Goal: Answer question/provide support

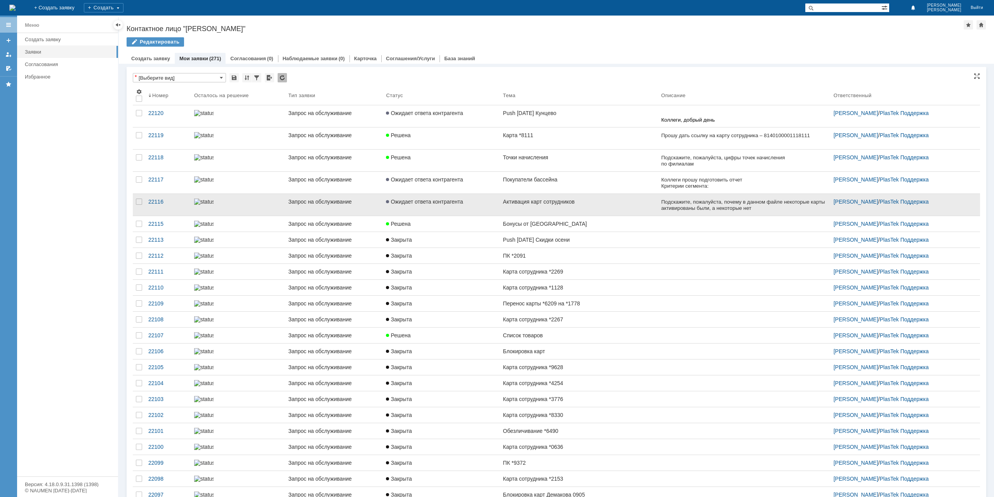
click at [571, 208] on link "Активация карт сотрудников" at bounding box center [579, 205] width 158 height 22
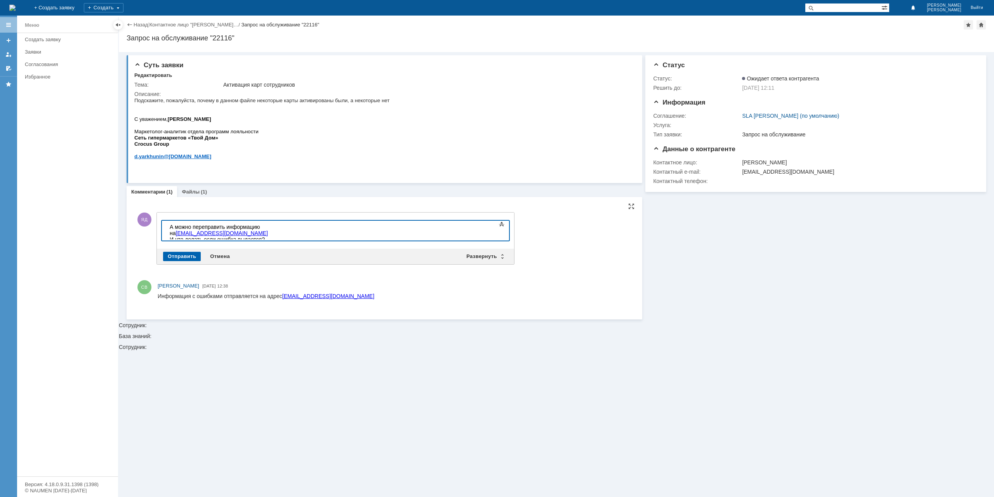
click at [190, 254] on div "Отправить" at bounding box center [182, 256] width 38 height 9
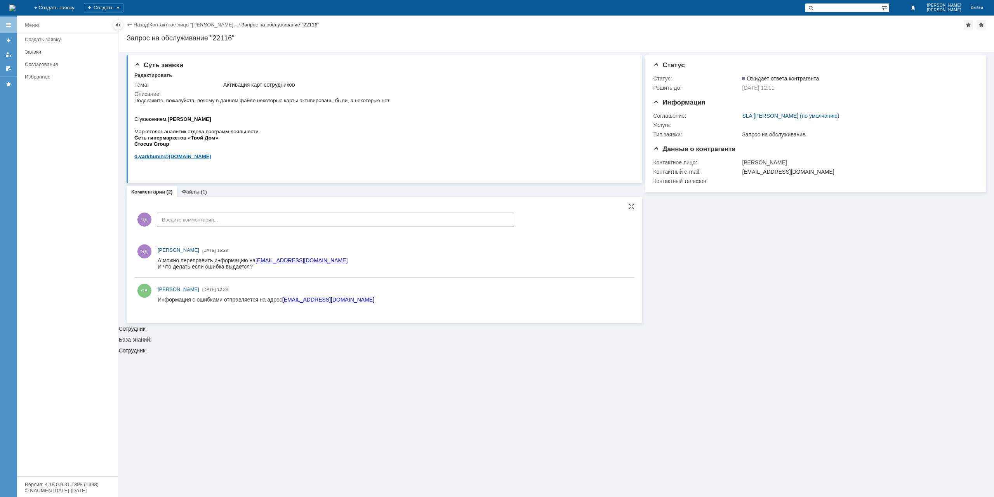
click at [137, 23] on link "Назад" at bounding box center [141, 25] width 14 height 6
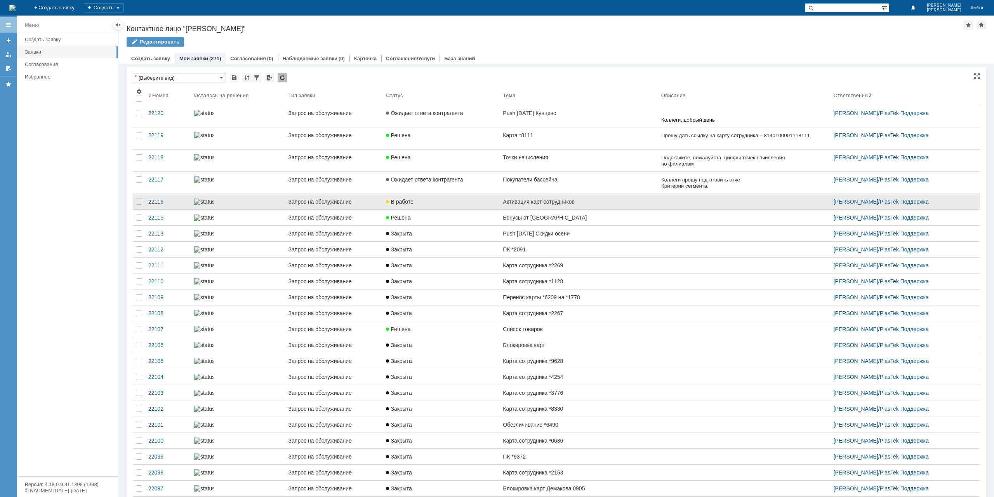
click at [563, 209] on link "Активация карт сотрудников" at bounding box center [579, 202] width 158 height 16
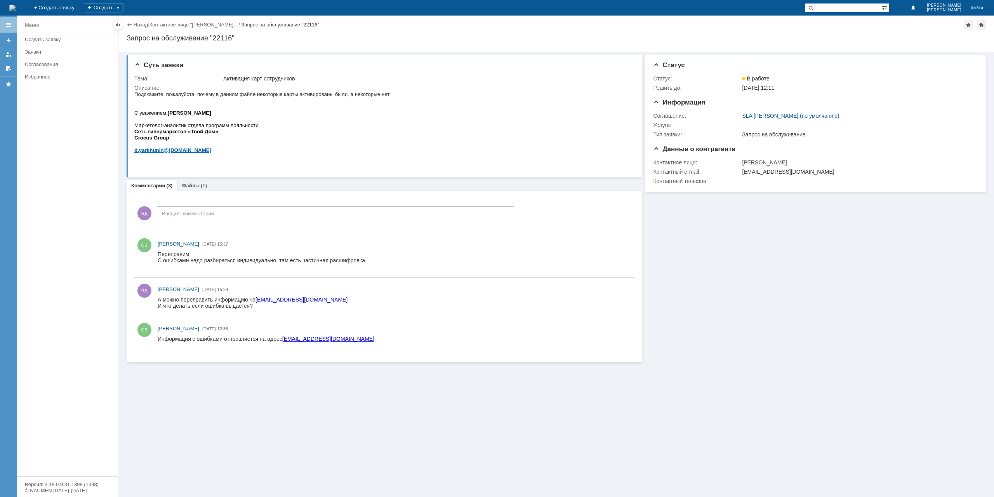
click at [136, 21] on div "Назад | Контактное лицо "[PERSON_NAME]… / Запрос на обслуживание "22116"" at bounding box center [557, 24] width 860 height 9
click at [136, 24] on link "Назад" at bounding box center [141, 25] width 14 height 6
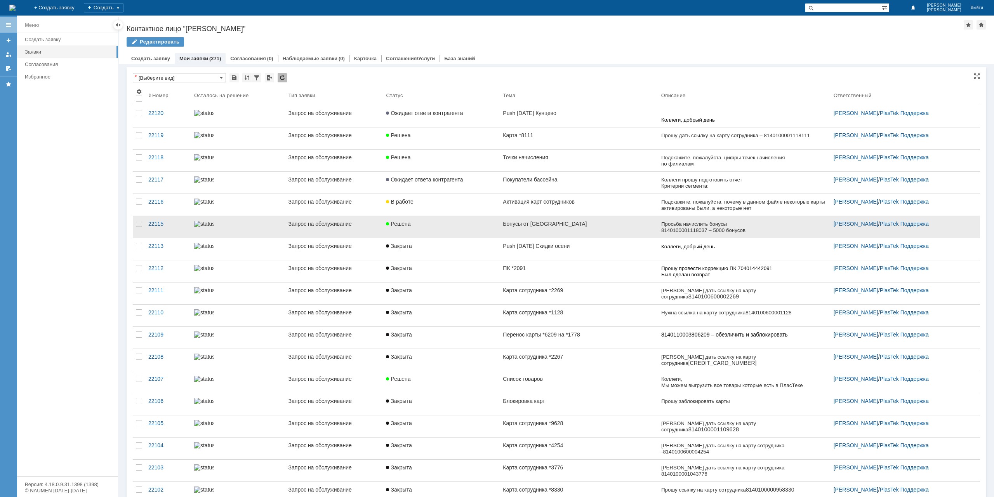
click at [603, 230] on link "Бонусы от [GEOGRAPHIC_DATA]" at bounding box center [579, 227] width 158 height 22
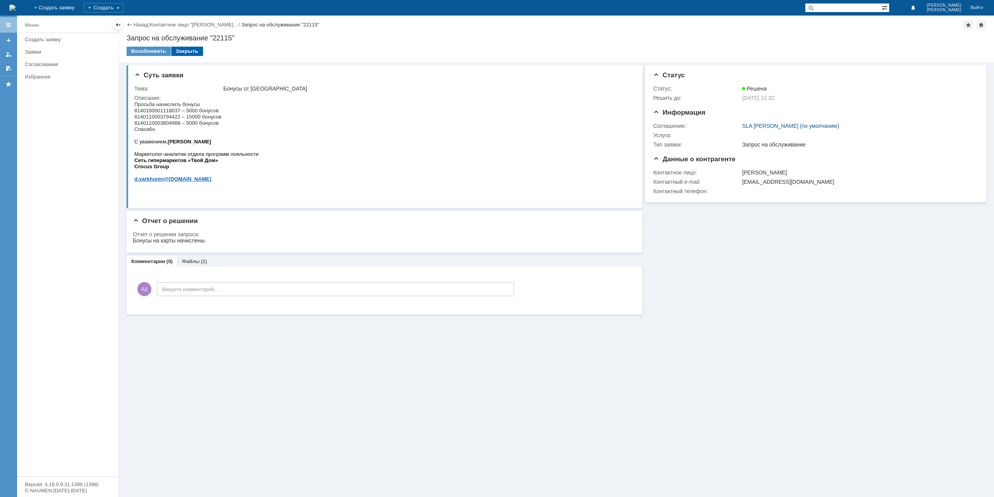
click at [189, 51] on div "Закрыть" at bounding box center [187, 51] width 32 height 9
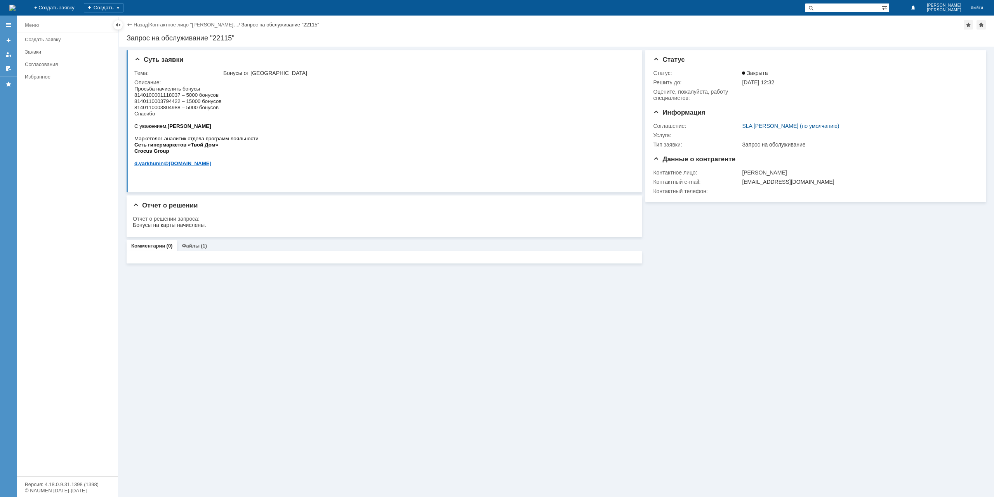
click at [143, 24] on link "Назад" at bounding box center [141, 25] width 14 height 6
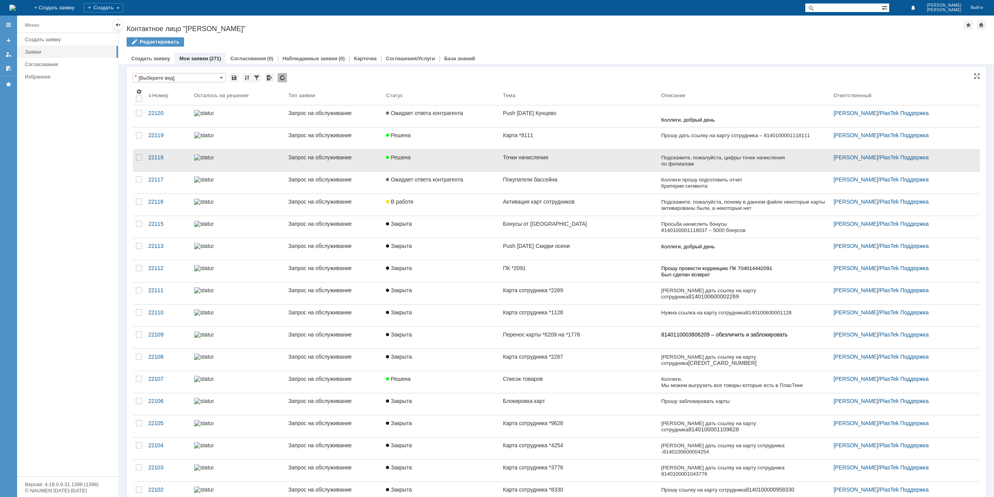
click at [602, 163] on link "Точки начисления" at bounding box center [579, 160] width 158 height 22
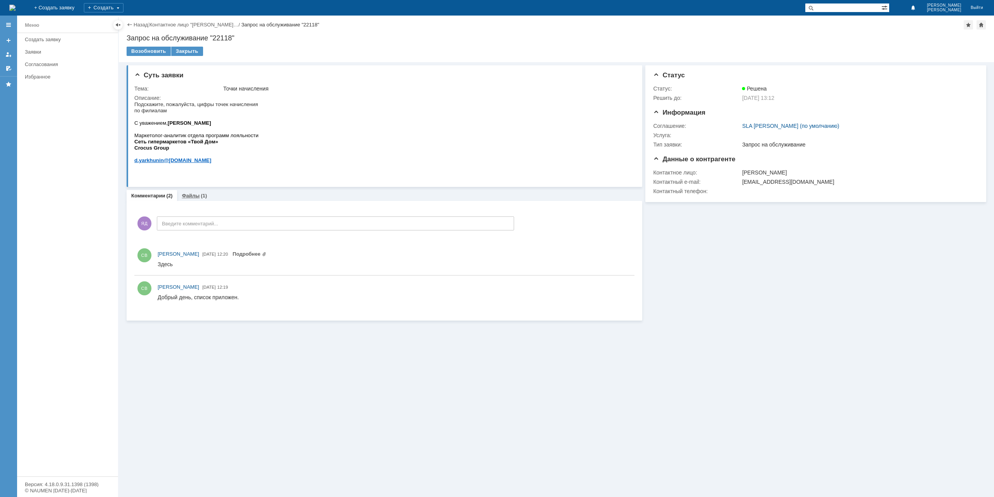
click at [198, 197] on div "Файлы (1)" at bounding box center [194, 195] width 25 height 5
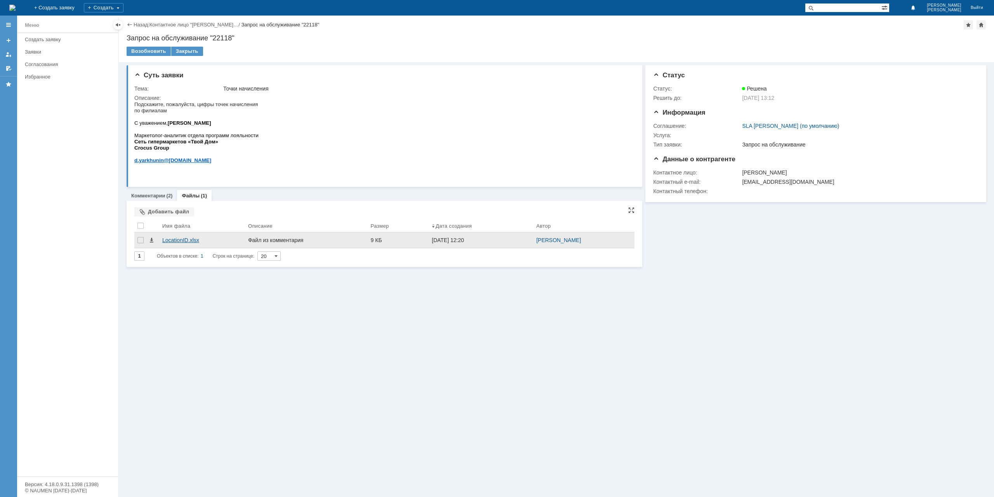
click at [182, 243] on div "LocationID.xlsx" at bounding box center [202, 240] width 80 height 6
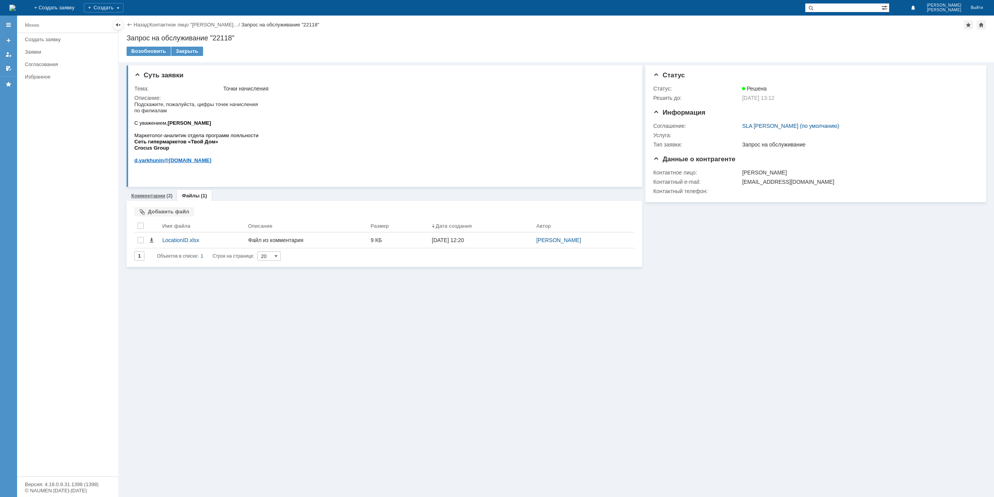
click at [159, 195] on link "Комментарии" at bounding box center [148, 196] width 34 height 6
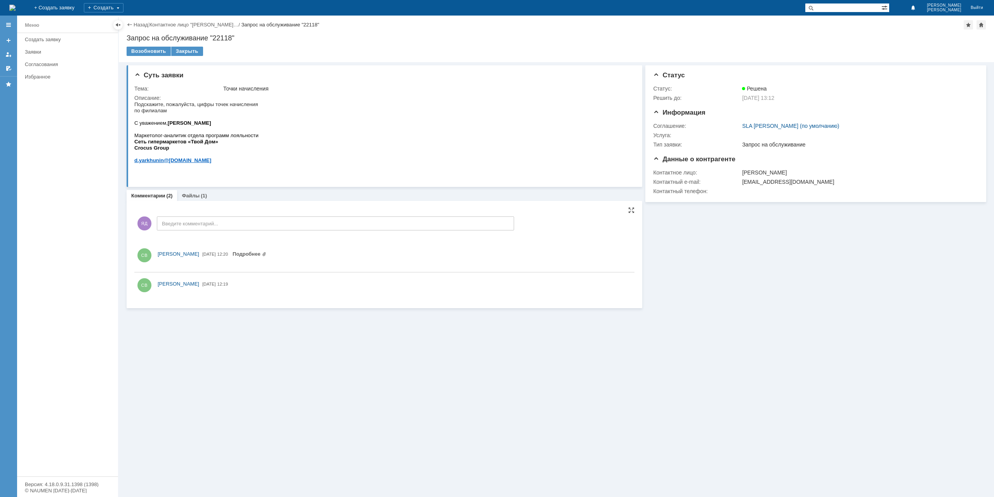
click at [196, 231] on div "ЯД Введите комментарий..." at bounding box center [324, 224] width 380 height 36
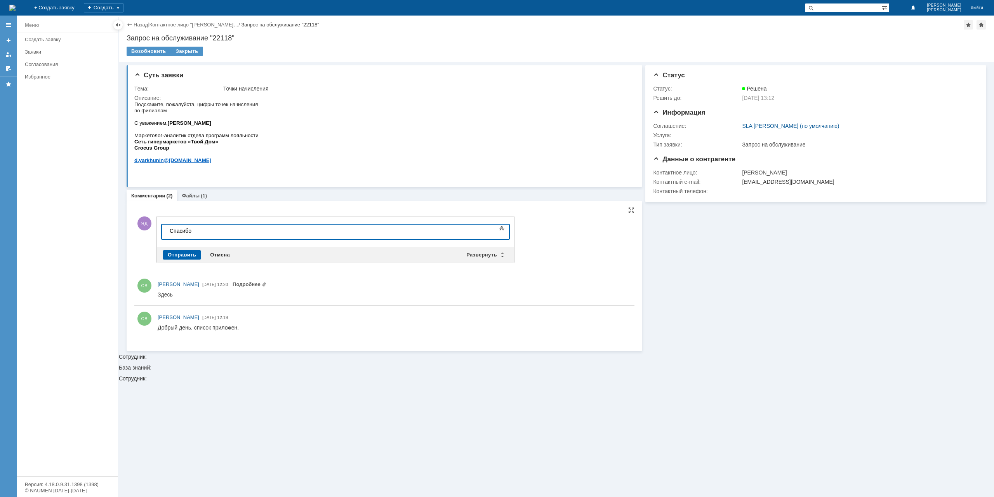
click at [186, 252] on div "Отправить" at bounding box center [182, 254] width 38 height 9
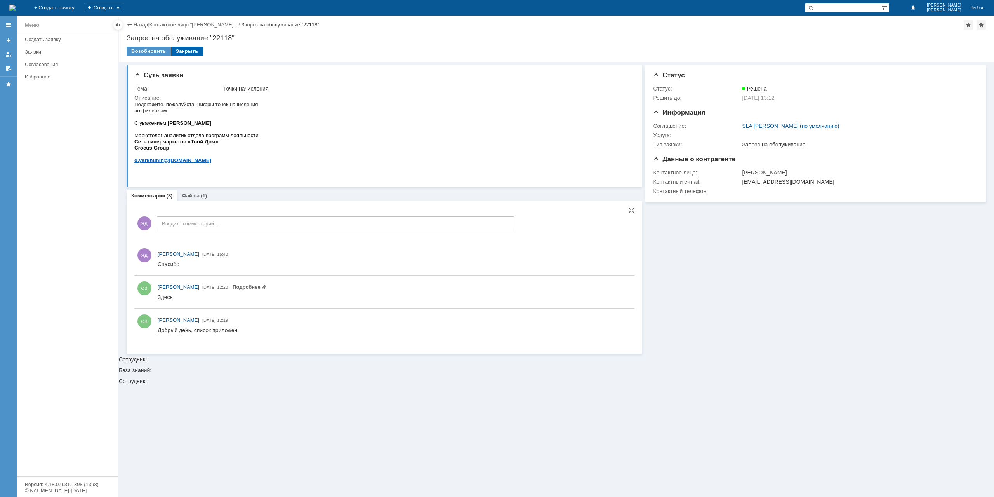
click at [188, 53] on div "Закрыть" at bounding box center [187, 51] width 32 height 9
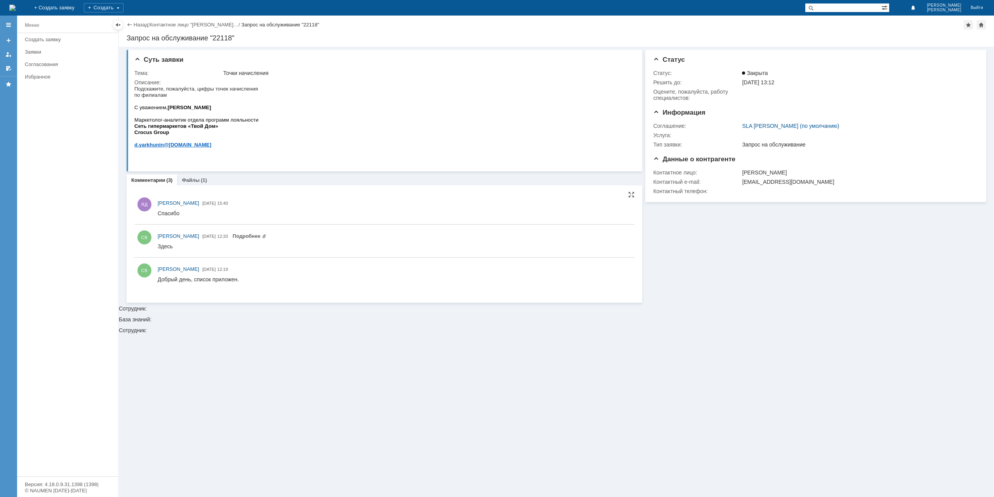
click at [146, 28] on div "Назад | Контактное лицо "[PERSON_NAME]… / Запрос на обслуживание "22118"" at bounding box center [557, 24] width 860 height 9
click at [143, 27] on link "Назад" at bounding box center [141, 25] width 14 height 6
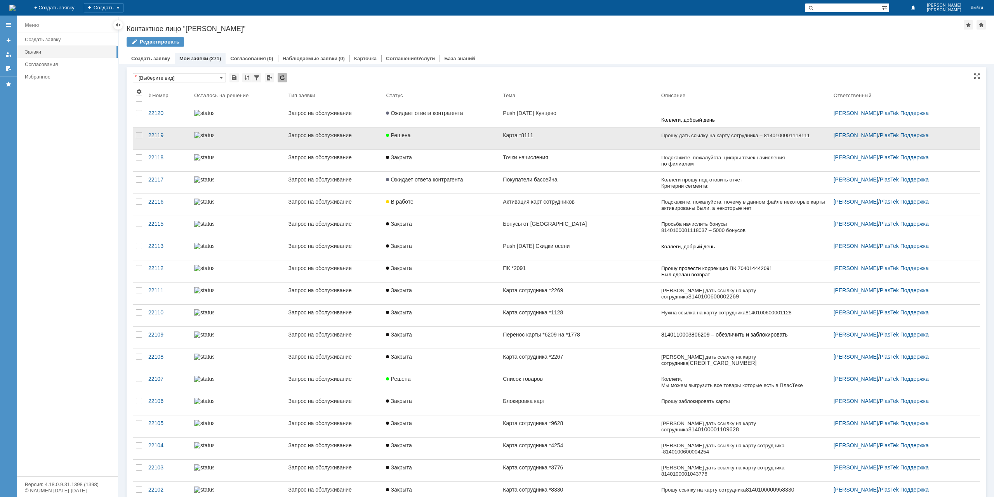
click at [593, 139] on link "Карта *8111" at bounding box center [579, 138] width 158 height 22
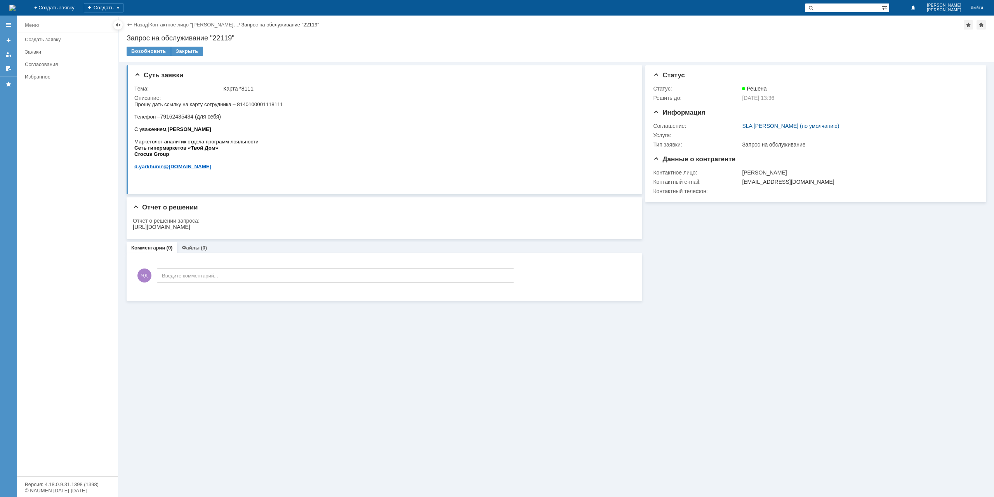
click at [177, 118] on span "79162435434 (для себя)" at bounding box center [190, 116] width 61 height 6
click at [173, 118] on span "79162435434 (для себя)" at bounding box center [190, 116] width 61 height 6
click at [172, 119] on span "79162435434 (для себя)" at bounding box center [190, 116] width 61 height 6
copy span "6"
click at [178, 120] on p "Прошу дать ссылку на карту сотрудника – [PHONE_NUMBER] Телефон – [PHONE_NUMBER]…" at bounding box center [208, 110] width 149 height 19
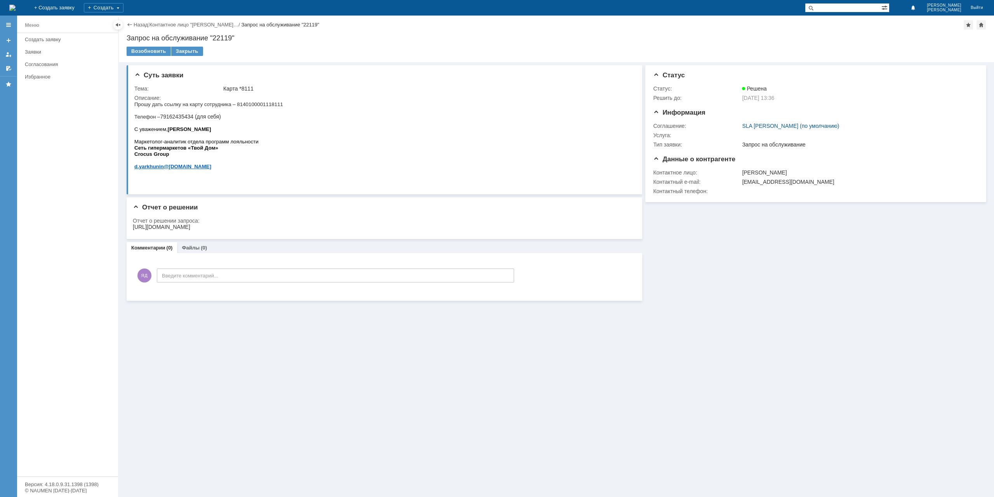
click at [180, 120] on span "79162435434 (для себя)" at bounding box center [190, 116] width 61 height 6
copy span "79162435434"
click at [190, 227] on div "[URL][DOMAIN_NAME]" at bounding box center [161, 227] width 57 height 6
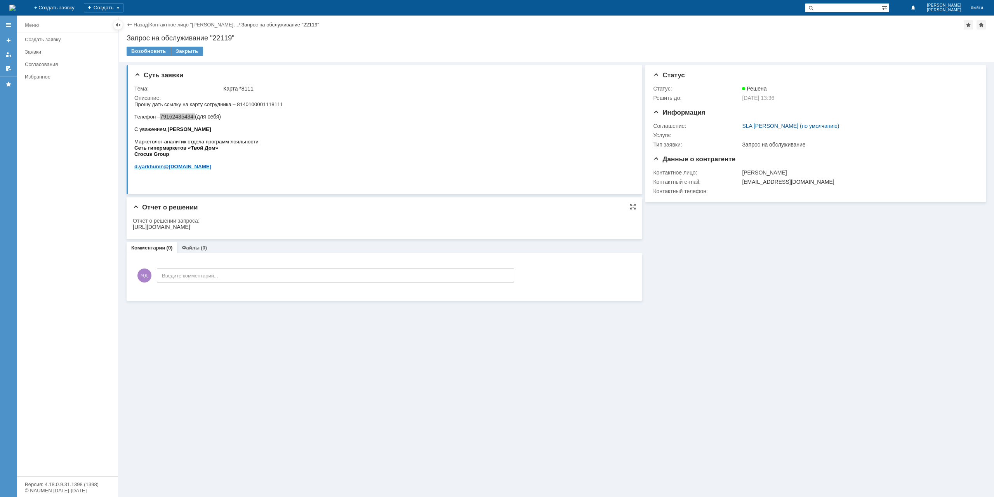
click at [190, 227] on div "[URL][DOMAIN_NAME]" at bounding box center [161, 227] width 57 height 6
copy div "[URL][DOMAIN_NAME]"
click at [188, 52] on div "Закрыть" at bounding box center [187, 51] width 32 height 9
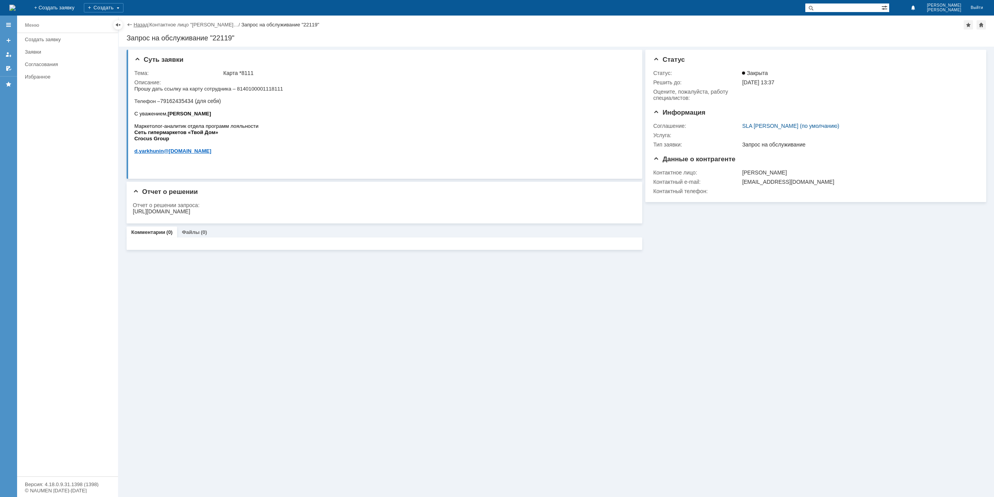
click at [141, 23] on link "Назад" at bounding box center [141, 25] width 14 height 6
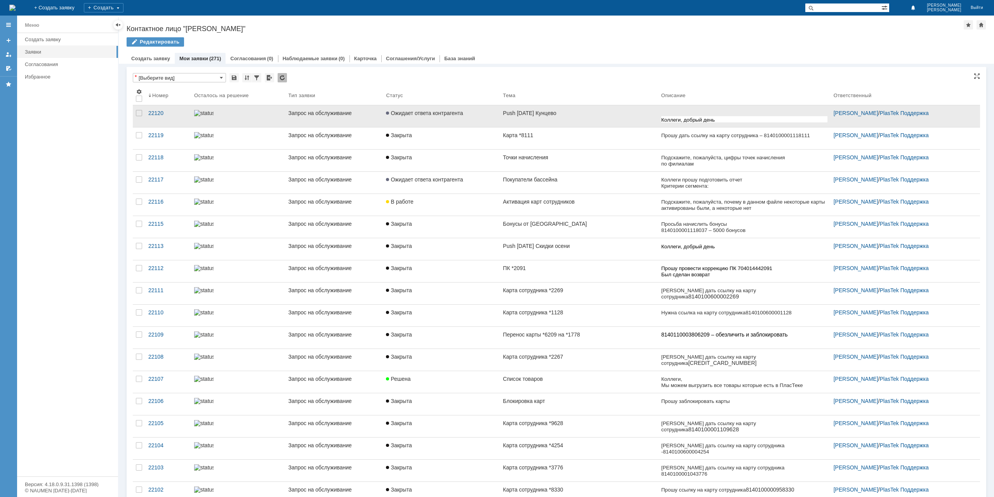
click at [445, 122] on link "Ожидает ответа контрагента" at bounding box center [441, 116] width 117 height 22
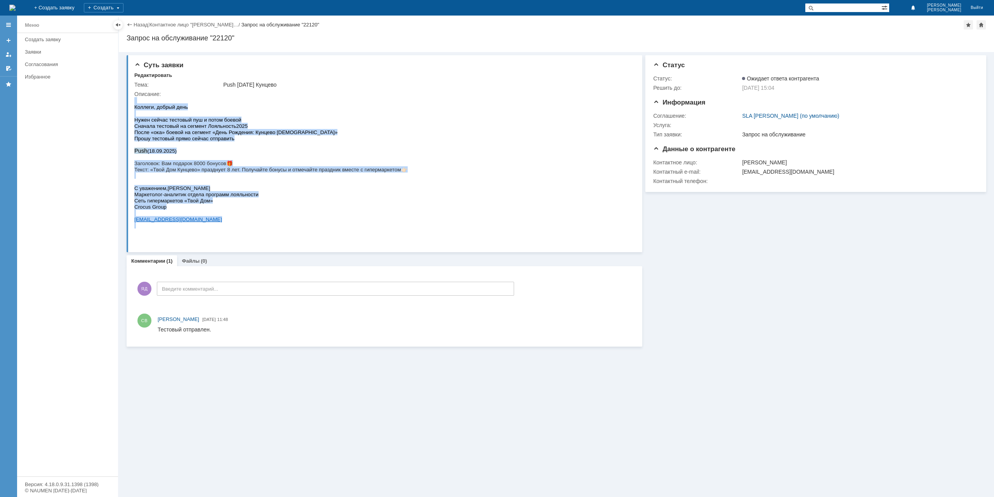
drag, startPoint x: 400, startPoint y: 176, endPoint x: 145, endPoint y: 171, distance: 255.2
click at [134, 171] on html "Коллеги, добрый день Нужен сейчас тестовый пуш и потом боевой Сначала тестовый …" at bounding box center [382, 162] width 496 height 131
click at [145, 166] on span "Заголовок: Вам подарок 8000 бонусов" at bounding box center [180, 163] width 92 height 6
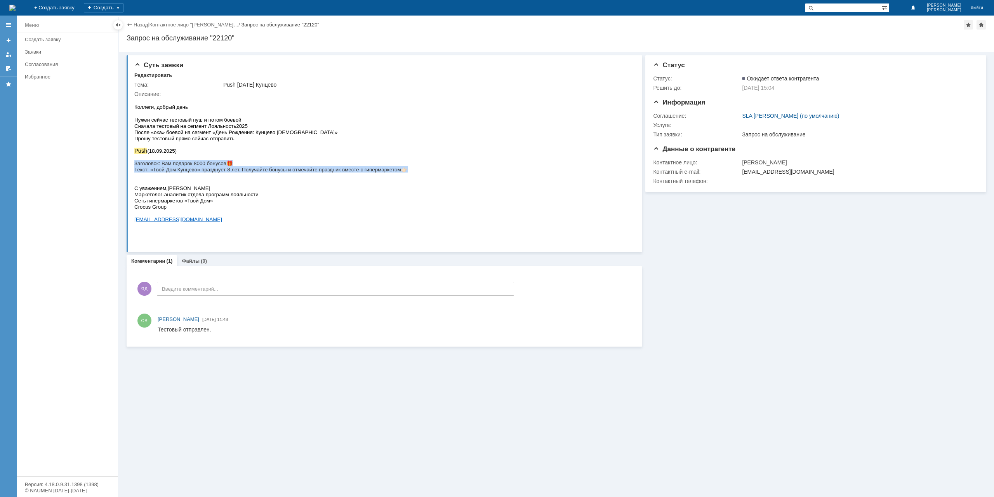
drag, startPoint x: 135, startPoint y: 169, endPoint x: 406, endPoint y: 178, distance: 271.2
click at [406, 178] on div "Коллеги, добрый день Нужен сейчас тестовый пуш и потом боевой Сначала тестовый …" at bounding box center [270, 162] width 273 height 131
copy div "Заголовок: Вам подарок 8000 бонусов 🎁 Текст: «Твой Дом Кунцево» празднует 8 лет…"
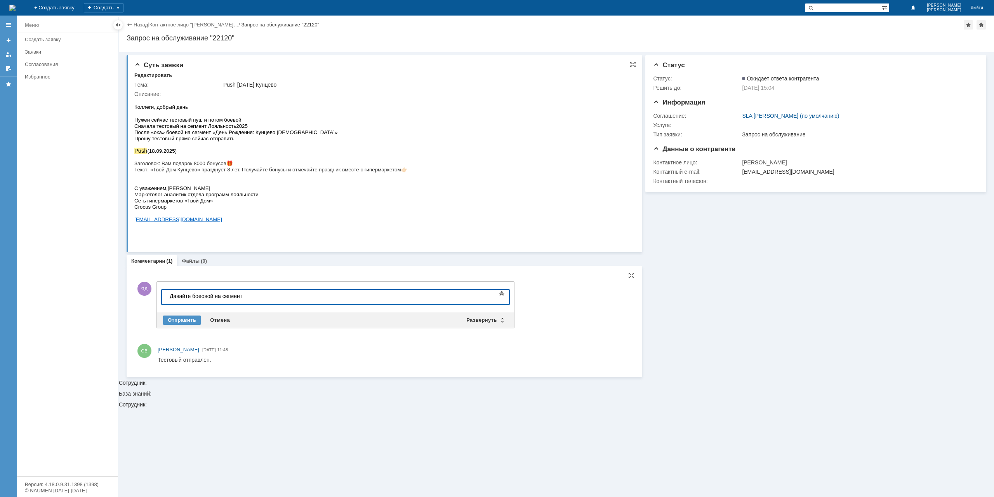
click at [260, 135] on span "После «ока» боевой на сегмент «День Рождения: Кунцево [DEMOGRAPHIC_DATA]»" at bounding box center [235, 132] width 203 height 6
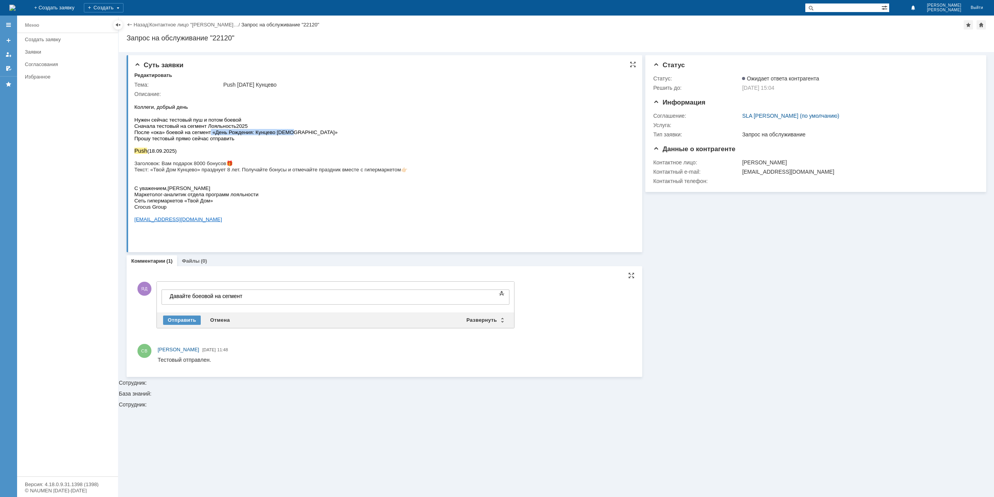
drag, startPoint x: 211, startPoint y: 135, endPoint x: 294, endPoint y: 137, distance: 83.1
click at [294, 135] on p "После «ока» боевой на сегмент «День Рождения: Кунцево [DEMOGRAPHIC_DATA]»" at bounding box center [270, 132] width 273 height 6
copy span "«День Рождения: Кунцево [DEMOGRAPHIC_DATA]»"
click at [262, 297] on div "Давайте боеовой на сегмент" at bounding box center [225, 296] width 110 height 6
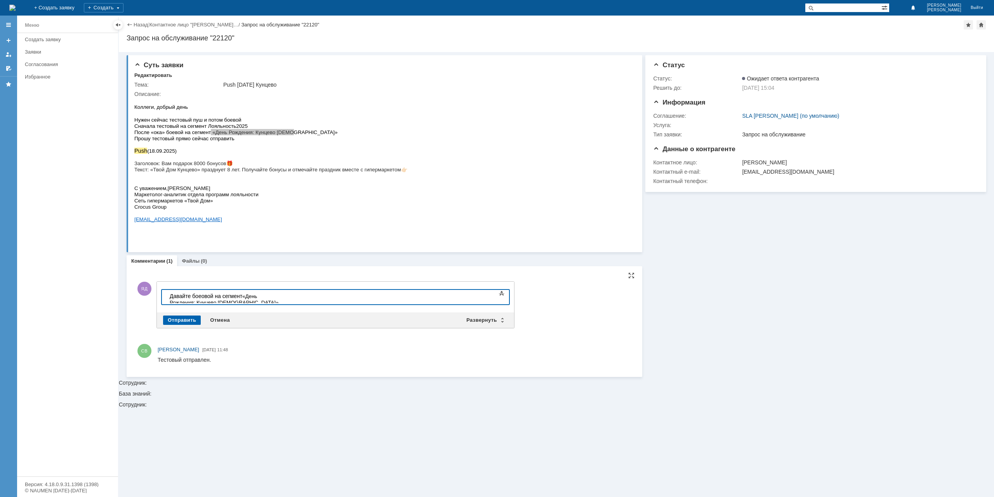
click at [170, 318] on div "Отправить" at bounding box center [182, 319] width 38 height 9
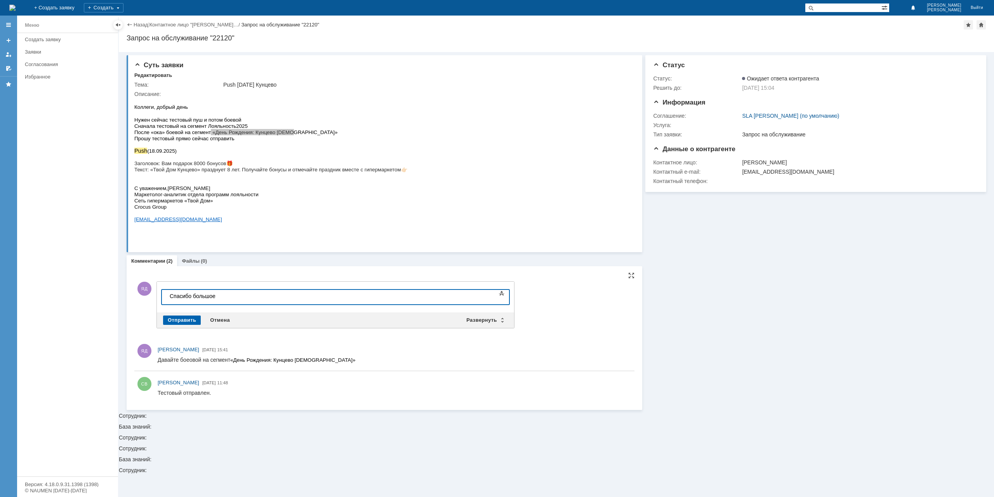
click at [180, 319] on div "Отправить" at bounding box center [182, 319] width 38 height 9
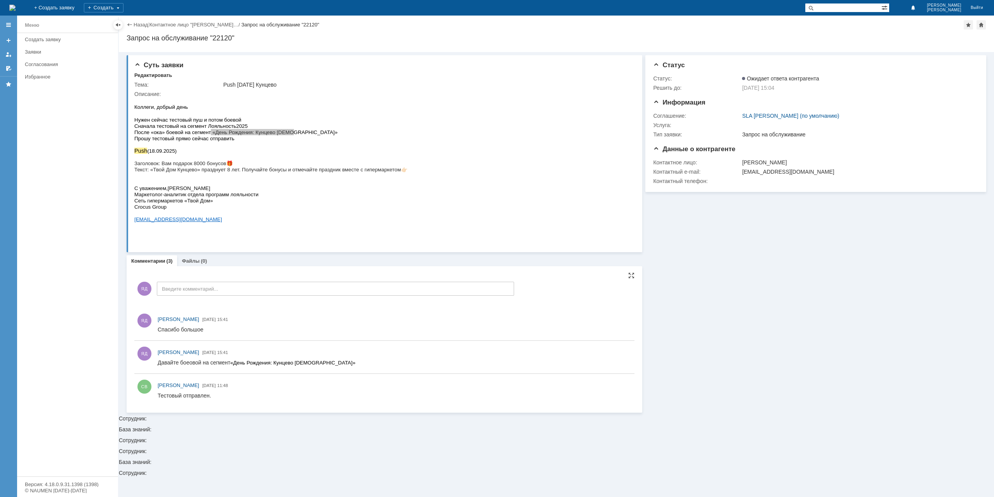
click at [141, 21] on div "Назад | Контактное лицо "[PERSON_NAME]… / Запрос на обслуживание "22120"" at bounding box center [557, 24] width 860 height 9
click at [142, 24] on link "Назад" at bounding box center [141, 25] width 14 height 6
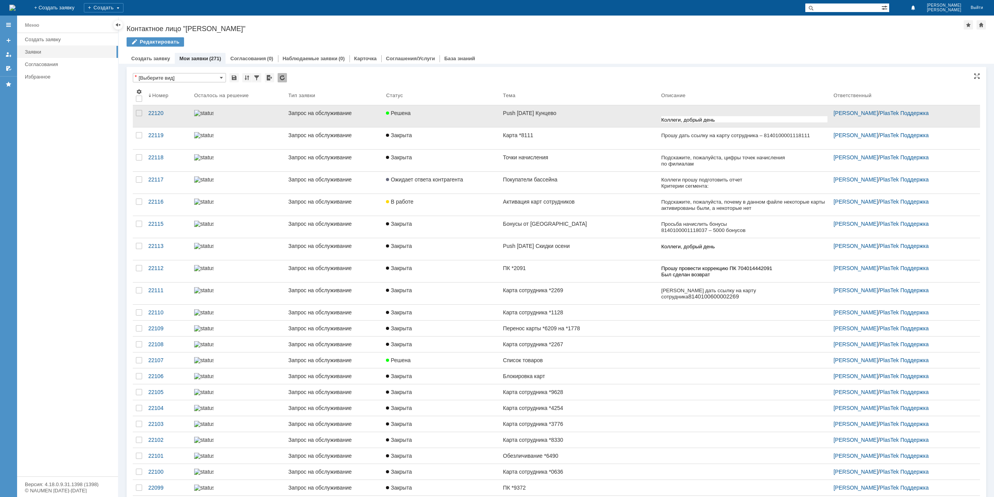
click at [485, 108] on link "Решена" at bounding box center [441, 116] width 117 height 22
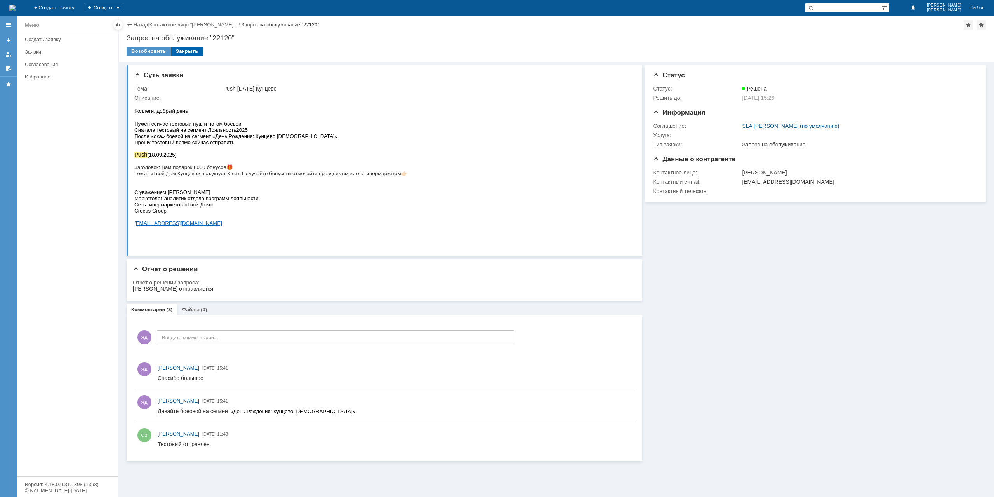
click at [193, 55] on div "Закрыть" at bounding box center [187, 51] width 32 height 9
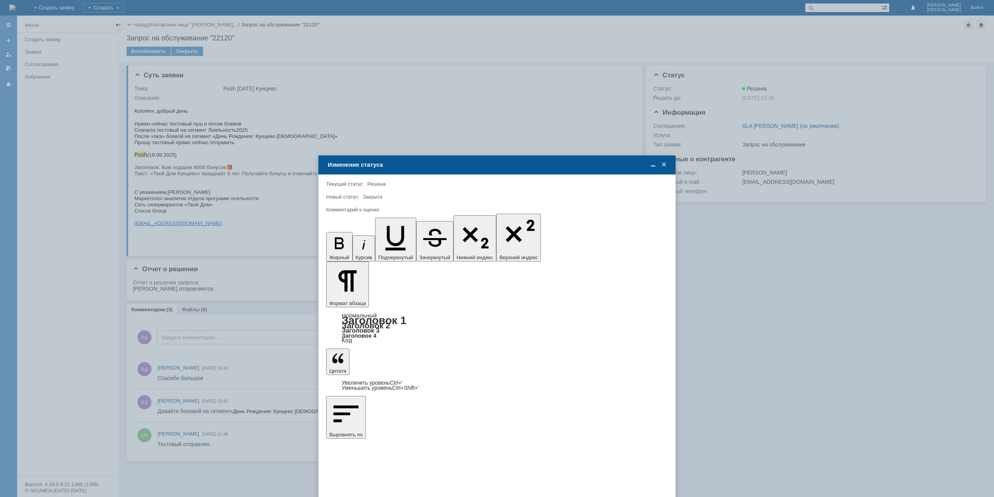
click at [357, 377] on span "5 - Отлично" at bounding box center [497, 380] width 332 height 6
type input "5 - Отлично"
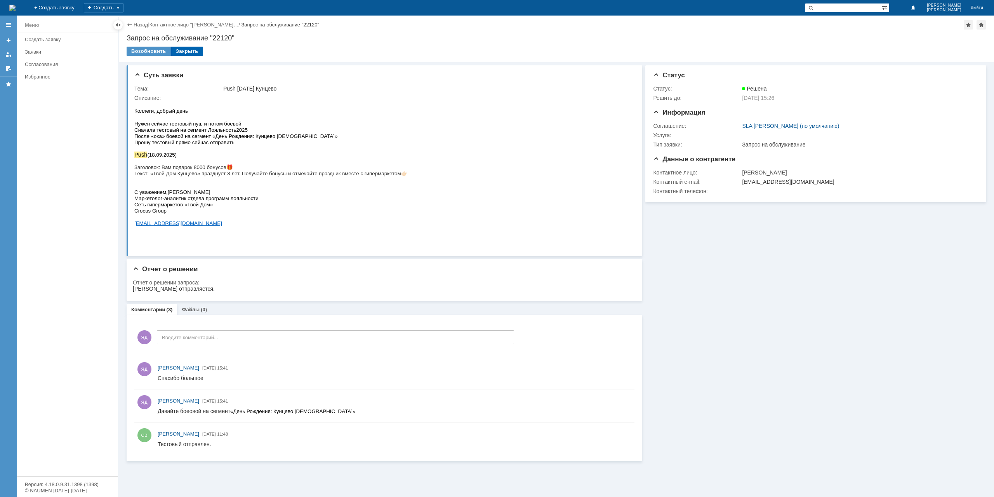
click at [189, 49] on div "Закрыть" at bounding box center [187, 51] width 32 height 9
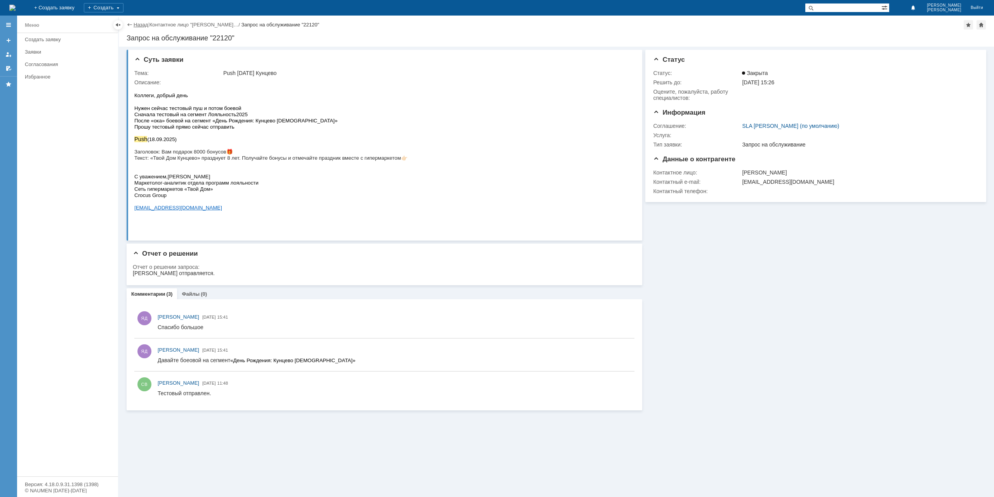
click at [140, 24] on link "Назад" at bounding box center [141, 25] width 14 height 6
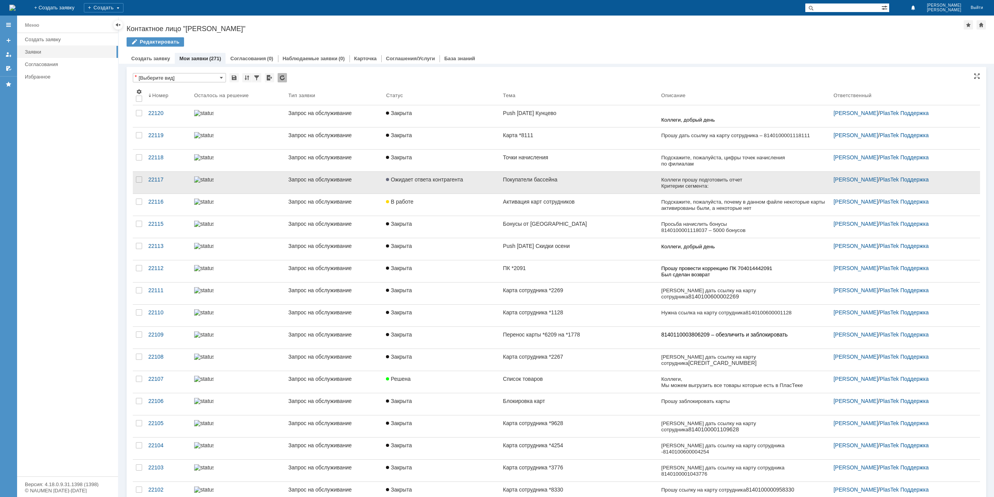
click at [624, 187] on link "Покупатели бассейна" at bounding box center [579, 183] width 158 height 22
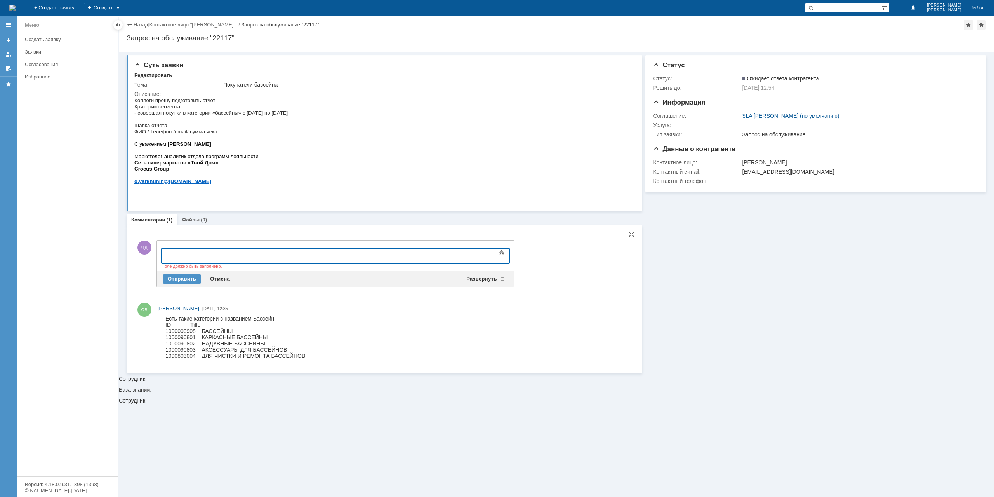
drag, startPoint x: 240, startPoint y: 331, endPoint x: 127, endPoint y: 329, distance: 113.4
click at [158, 329] on html "Есть такие категории с названием Бассейн ID Title 1000000908 БАССЕЙНЫ 100009080…" at bounding box center [394, 336] width 473 height 43
click at [217, 330] on div "ID Title 1000000908 БАССЕЙНЫ 1000090801 КАРКАСНЫЕ БАССЕЙНЫ 1000090802 НАДУВНЫЕ …" at bounding box center [235, 339] width 140 height 37
drag, startPoint x: 234, startPoint y: 331, endPoint x: 165, endPoint y: 332, distance: 69.1
click at [165, 332] on body "Есть такие категории с названием Бассейн ID Title 1000000908 БАССЕЙНЫ 100009080…" at bounding box center [232, 336] width 148 height 43
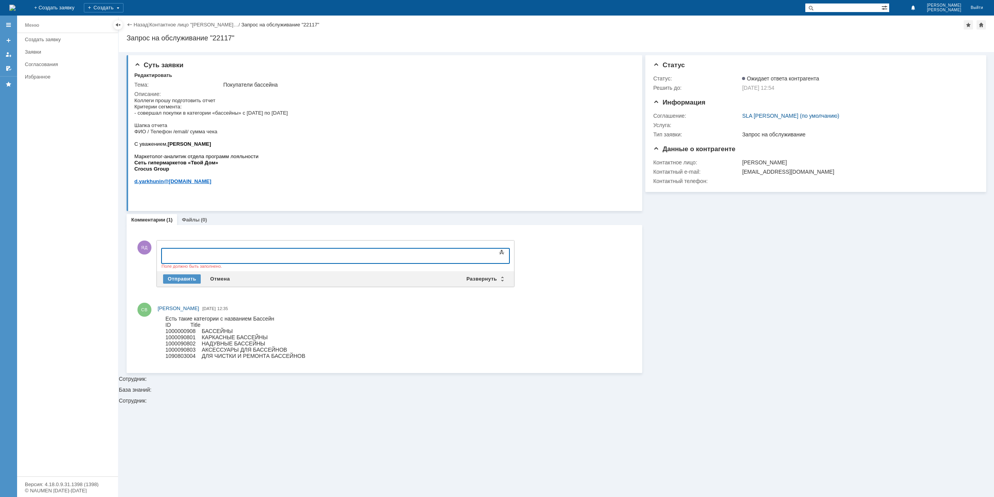
copy div "1000000908 БАССЕЙНЫ"
click at [181, 257] on div at bounding box center [225, 255] width 110 height 6
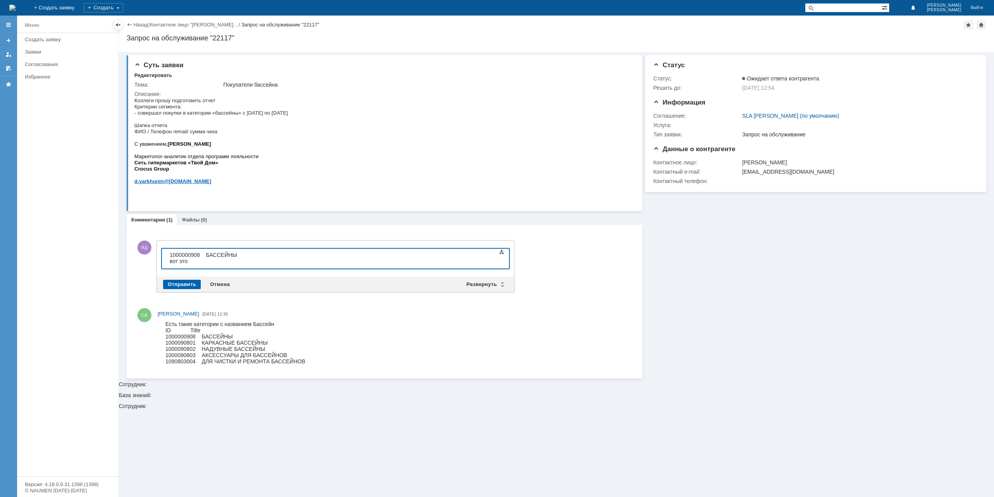
click at [180, 285] on div "Отправить" at bounding box center [182, 284] width 38 height 9
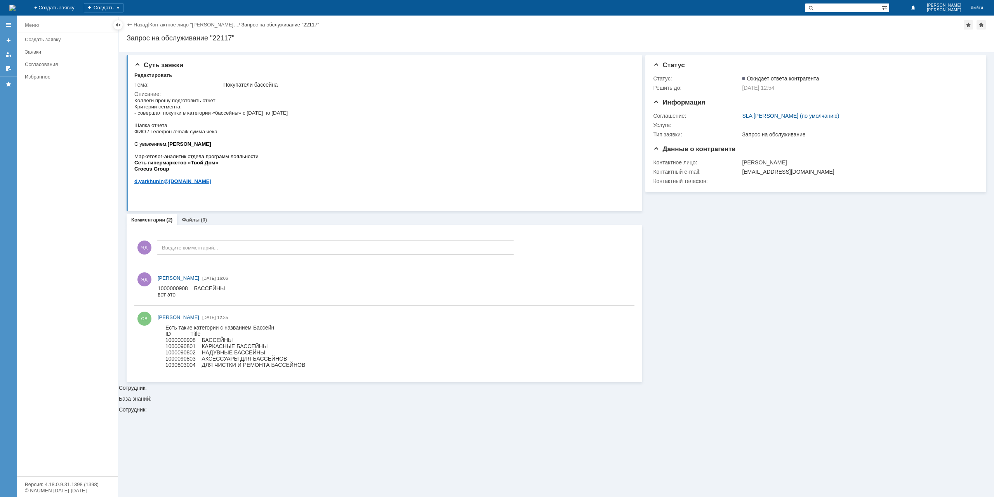
click at [137, 27] on link "Назад" at bounding box center [141, 25] width 14 height 6
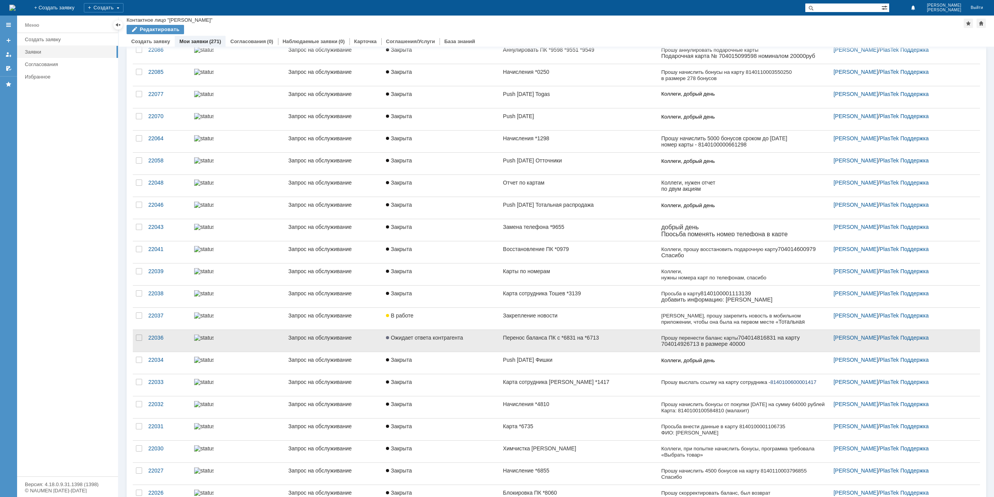
click at [564, 336] on link "Перенос баланса ПК с *6831 на *6713" at bounding box center [579, 341] width 158 height 22
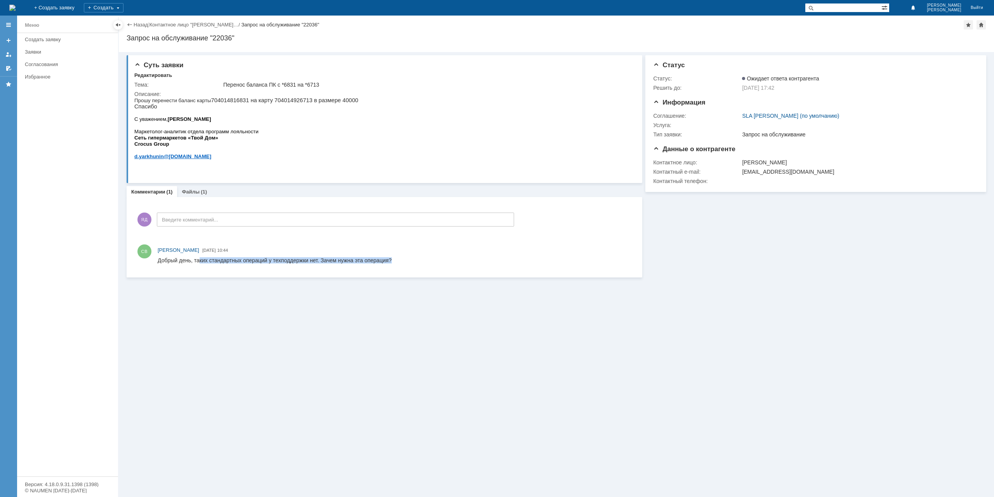
drag, startPoint x: 199, startPoint y: 261, endPoint x: 394, endPoint y: 259, distance: 194.9
click at [394, 259] on html "Добрый день, таких стандартных операций у техподдержки нет. Зачем нужна эта опе…" at bounding box center [394, 260] width 473 height 7
click at [232, 97] on div "Описание:" at bounding box center [382, 94] width 497 height 6
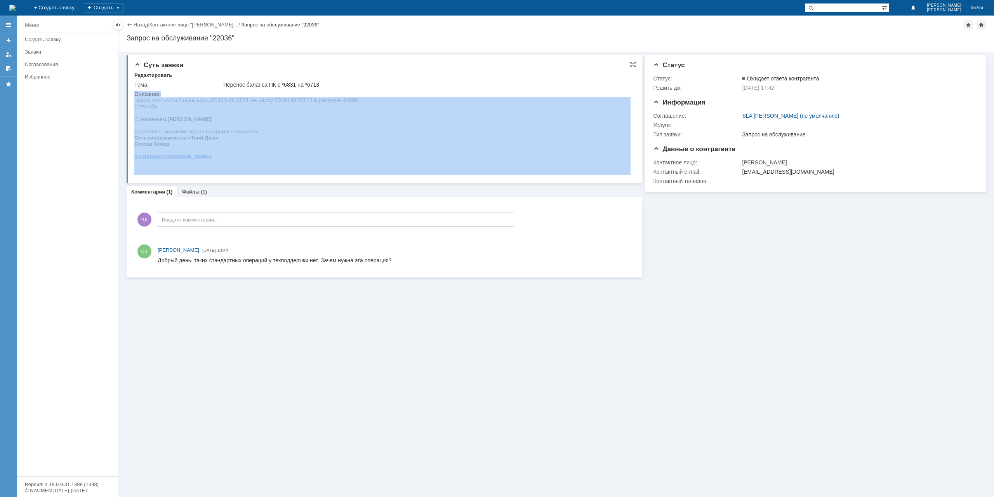
click at [232, 97] on div "Описание:" at bounding box center [382, 94] width 497 height 6
click at [230, 99] on p "Прошу перенести баланс карты 704014816831 на карту 704014926713 в размере 40000…" at bounding box center [246, 103] width 224 height 12
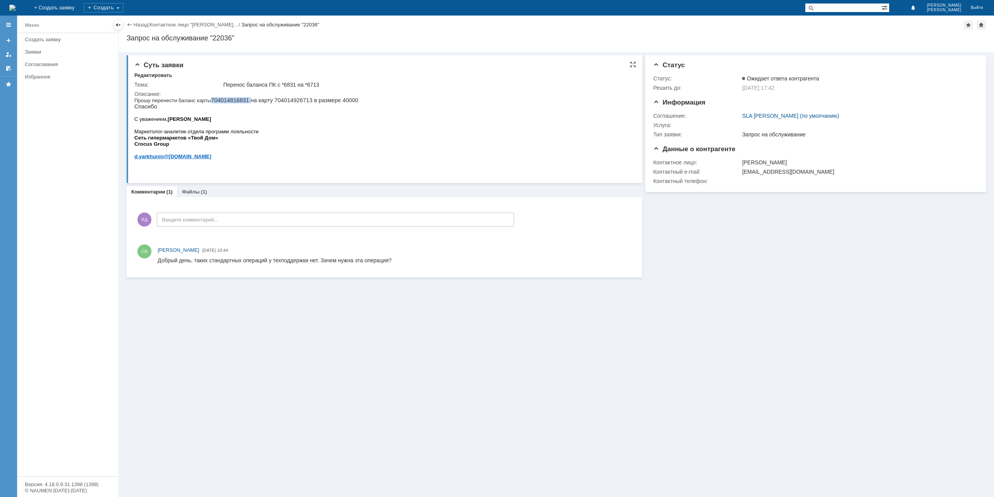
click at [230, 99] on p "Прошу перенести баланс карты 704014816831 на карту 704014926713 в размере 40000…" at bounding box center [246, 103] width 224 height 12
copy p "704014816831"
click at [213, 209] on div "ЯД Введите комментарий..." at bounding box center [324, 220] width 380 height 36
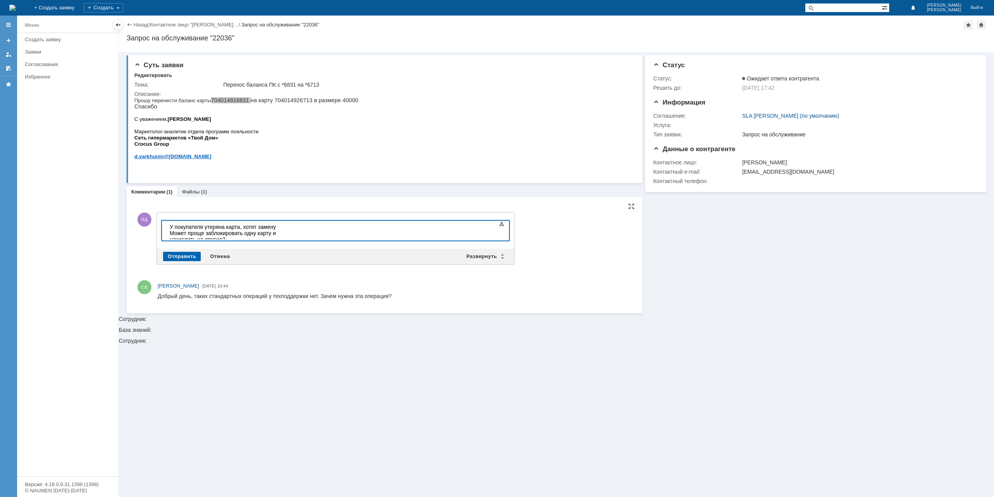
click at [178, 255] on div "Отправить" at bounding box center [182, 256] width 38 height 9
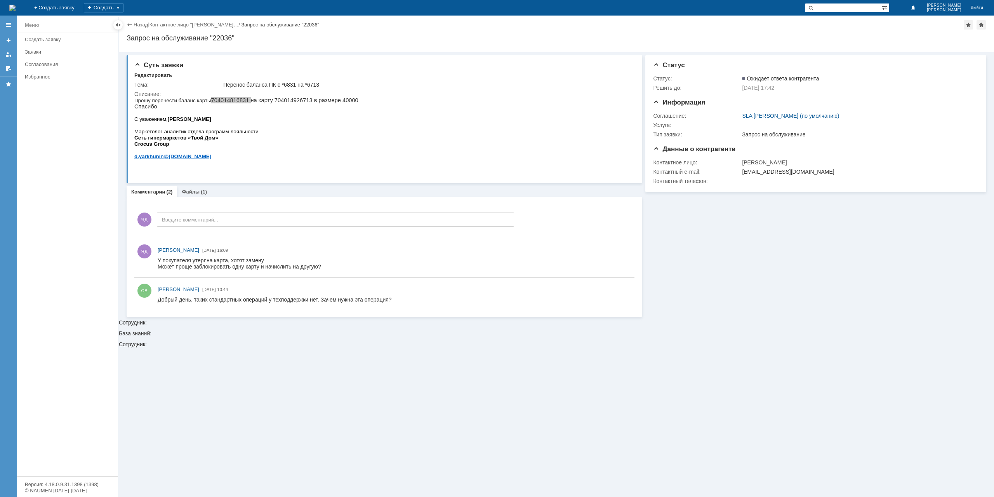
click at [142, 28] on div "Назад | Контактное лицо "[PERSON_NAME]… / Запрос на обслуживание "22036"" at bounding box center [557, 24] width 860 height 9
click at [144, 26] on link "Назад" at bounding box center [141, 25] width 14 height 6
